Goal: Navigation & Orientation: Go to known website

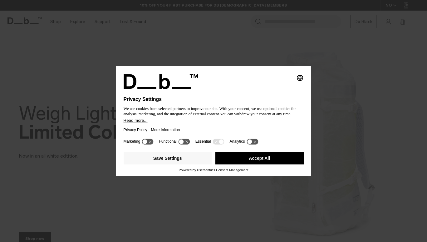
click at [242, 160] on button "Accept All" at bounding box center [259, 158] width 88 height 12
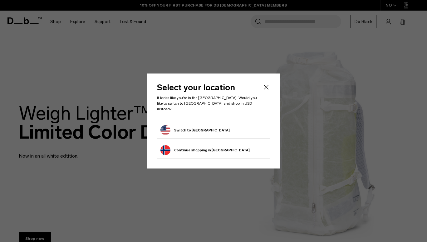
click at [206, 132] on button "Switch to United States" at bounding box center [194, 130] width 69 height 10
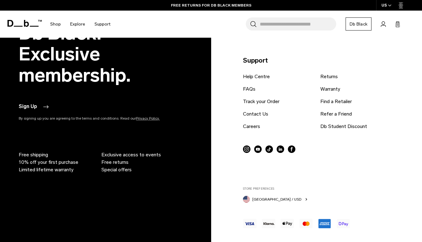
scroll to position [1270, 0]
